Goal: Task Accomplishment & Management: Manage account settings

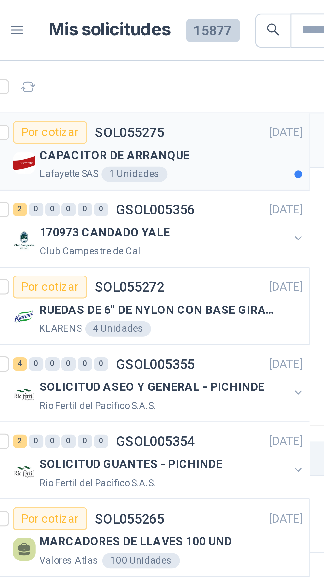
click at [115, 59] on div "Lafayette SAS 1 Unidades" at bounding box center [89, 60] width 91 height 5
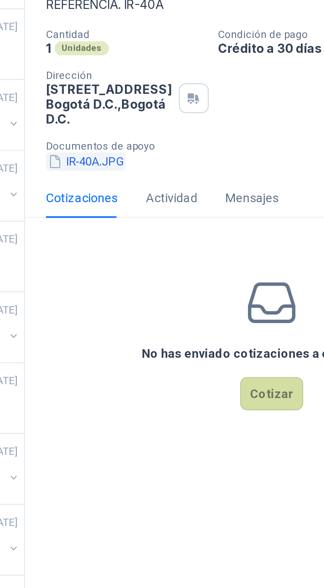
click at [168, 151] on button "IR-40A.JPG" at bounding box center [160, 150] width 30 height 7
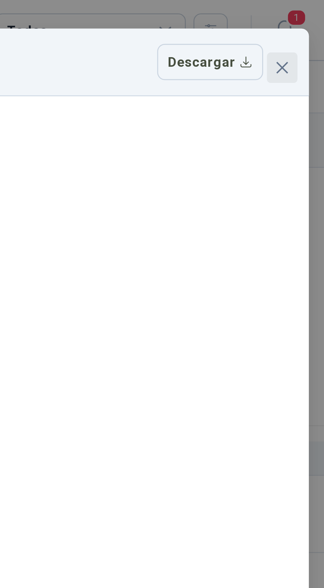
click at [308, 23] on icon "close" at bounding box center [308, 23] width 5 height 5
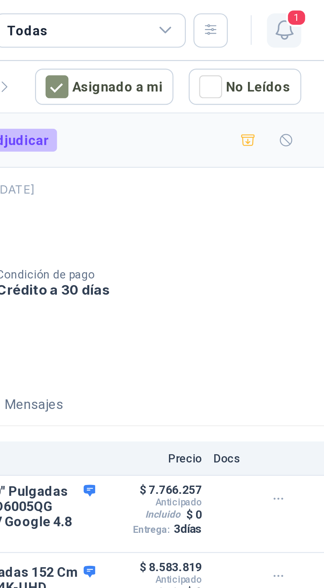
click at [310, 6] on icon "button" at bounding box center [310, 10] width 8 height 8
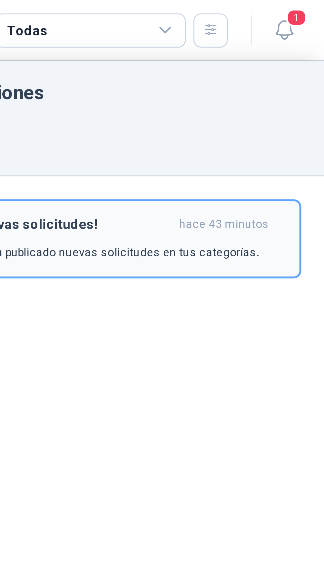
click at [290, 87] on p "Los compradores han publicado nuevas solicitudes en tus categorías." at bounding box center [236, 88] width 129 height 6
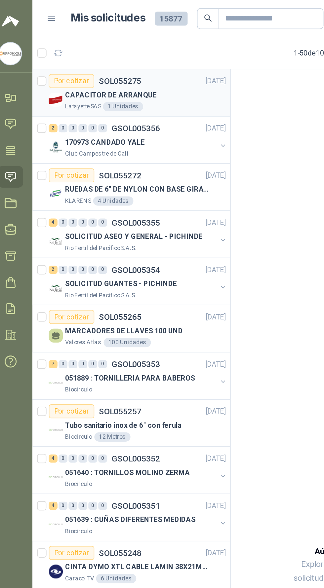
click at [98, 50] on div "CAPACITOR DE ARRANQUE" at bounding box center [89, 54] width 91 height 8
